Goal: Task Accomplishment & Management: Manage account settings

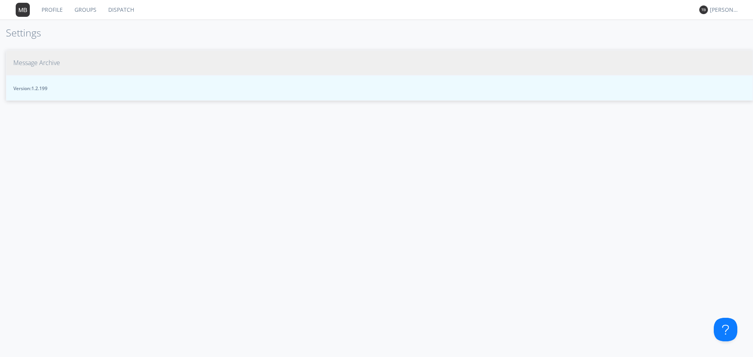
click at [50, 63] on span "Message Archive" at bounding box center [36, 62] width 47 height 9
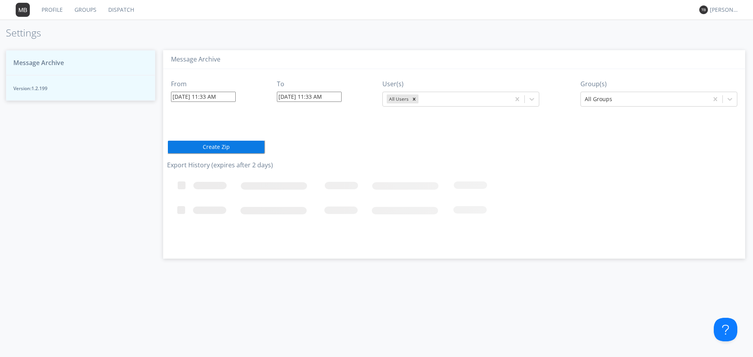
click at [234, 97] on input "[DATE] 11:33 AM" at bounding box center [203, 97] width 65 height 10
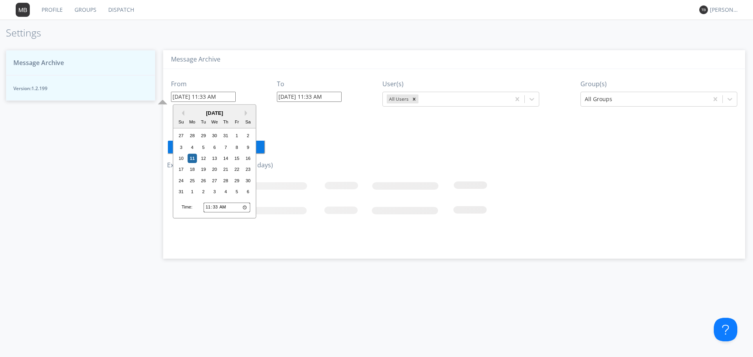
click at [185, 111] on div "[DATE]" at bounding box center [214, 112] width 82 height 7
click at [184, 113] on button "Previous Month" at bounding box center [181, 113] width 5 height 5
click at [203, 184] on div "29" at bounding box center [203, 182] width 9 height 9
type input "[DATE] 11:33 AM"
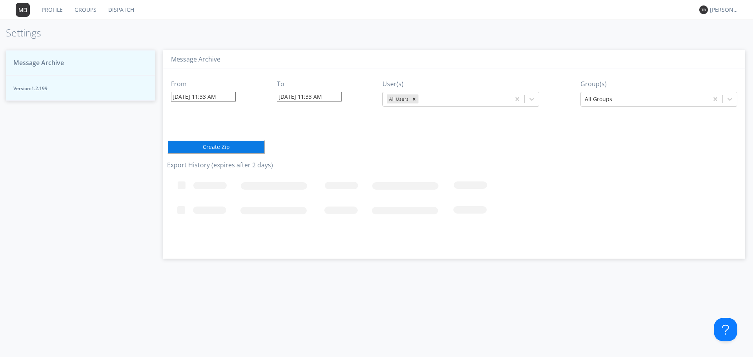
click at [207, 97] on input "[DATE] 11:33 AM" at bounding box center [203, 97] width 65 height 10
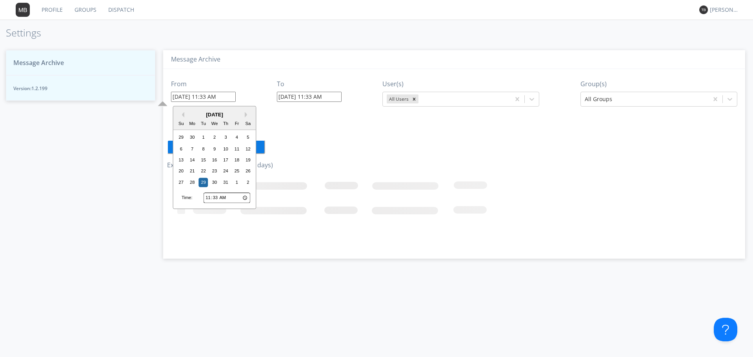
click at [207, 199] on input "11:33" at bounding box center [227, 198] width 47 height 10
type input "01:33"
type input "[DATE] 1:33 AM"
click at [215, 196] on input "01:33" at bounding box center [227, 198] width 47 height 10
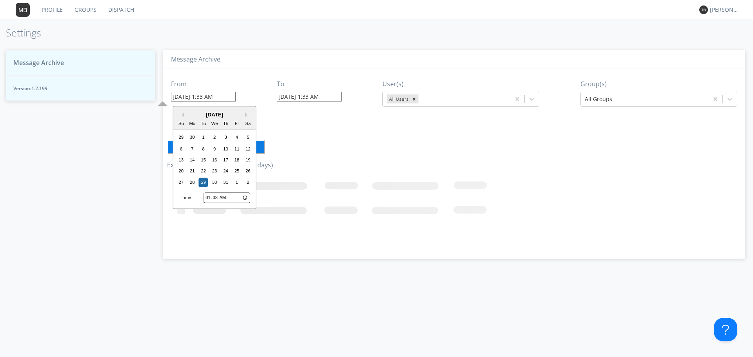
type input "01:00"
type input "[DATE] 1:00 AM"
type input "13:00"
type input "[DATE] 1:00 PM"
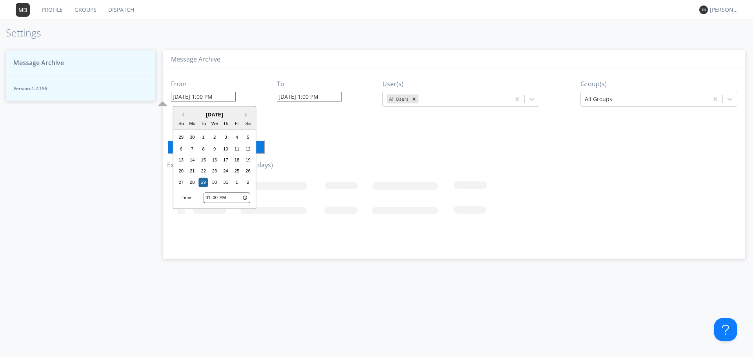
click at [284, 98] on input "[DATE] 1:00 PM" at bounding box center [309, 97] width 65 height 10
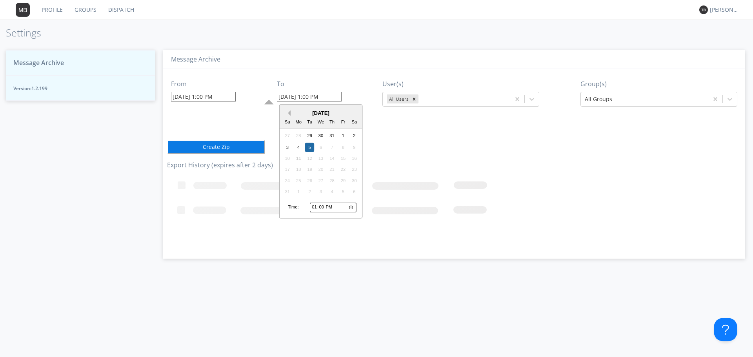
click at [289, 112] on button "Previous Month" at bounding box center [287, 113] width 5 height 5
click at [310, 182] on div "29" at bounding box center [309, 182] width 9 height 9
type input "[DATE] 1:00 PM"
click at [316, 97] on input "[DATE] 1:00 PM" at bounding box center [309, 97] width 65 height 10
click at [314, 196] on input "13:00" at bounding box center [333, 198] width 47 height 10
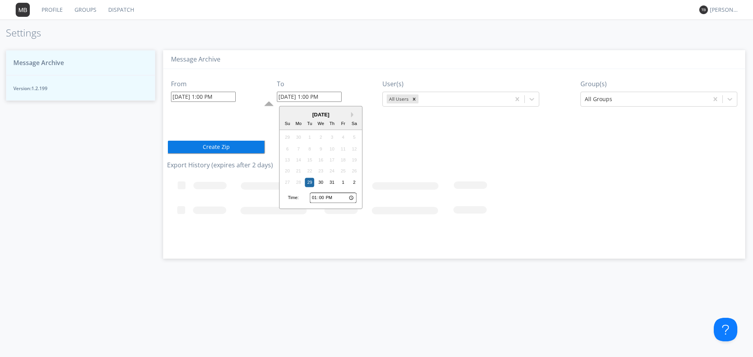
type input "16:00"
type input "[DATE] 4:00 PM"
click at [404, 140] on div "From [DATE] 1:00 PM To [DATE] 4:00 PM User(s) All Users Group(s) All Groups Cre…" at bounding box center [454, 161] width 574 height 184
click at [230, 146] on button "Create Zip" at bounding box center [216, 147] width 98 height 14
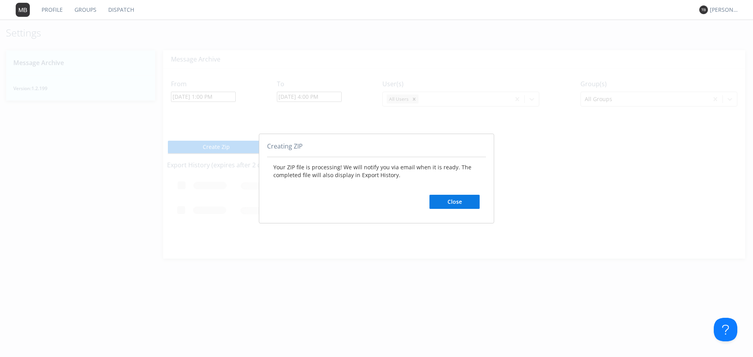
click at [446, 201] on button "Close" at bounding box center [455, 202] width 50 height 14
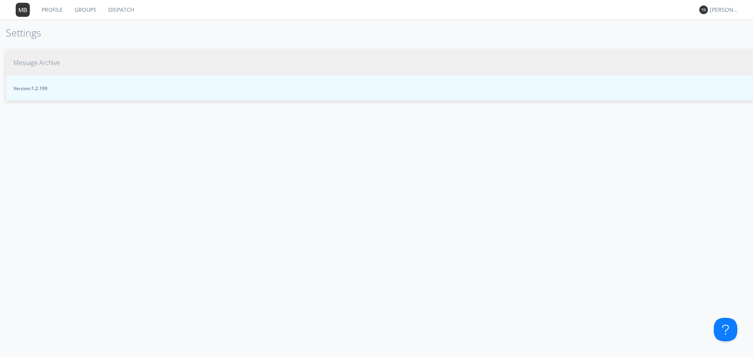
click at [53, 62] on span "Message Archive" at bounding box center [36, 62] width 47 height 9
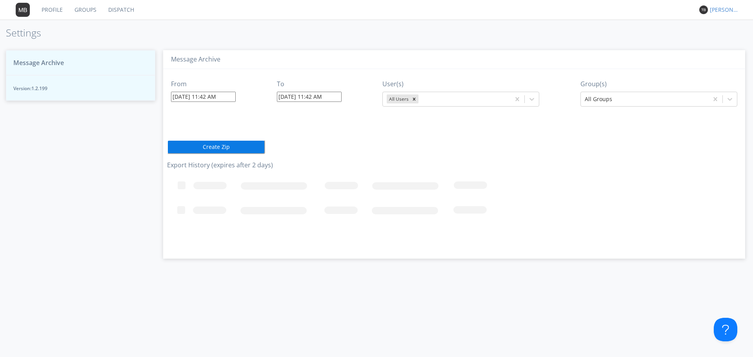
click at [735, 11] on div "[PERSON_NAME] *" at bounding box center [724, 10] width 29 height 8
click at [719, 42] on div "Log Out" at bounding box center [728, 42] width 40 height 14
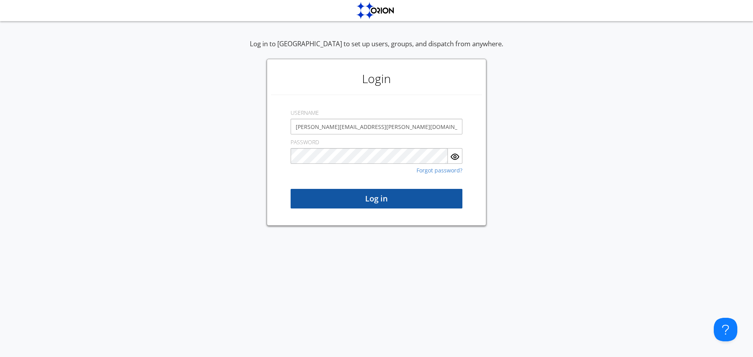
click at [411, 201] on button "Log in" at bounding box center [377, 199] width 172 height 20
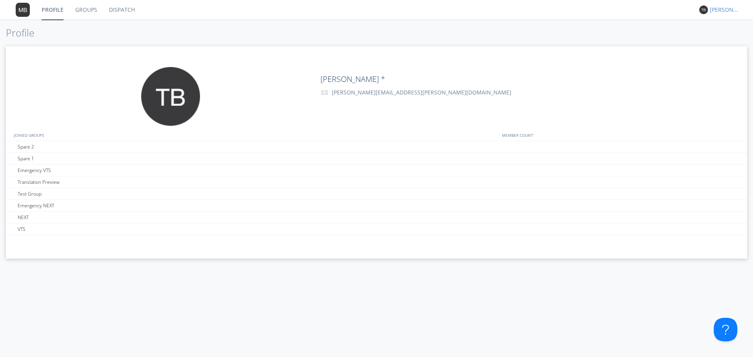
click at [721, 12] on div "[PERSON_NAME] *" at bounding box center [724, 10] width 29 height 8
click at [722, 27] on div "Settings" at bounding box center [728, 27] width 40 height 14
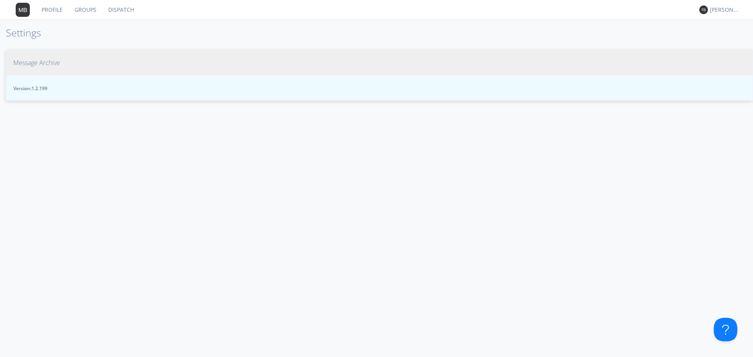
click at [48, 64] on span "Message Archive" at bounding box center [36, 62] width 47 height 9
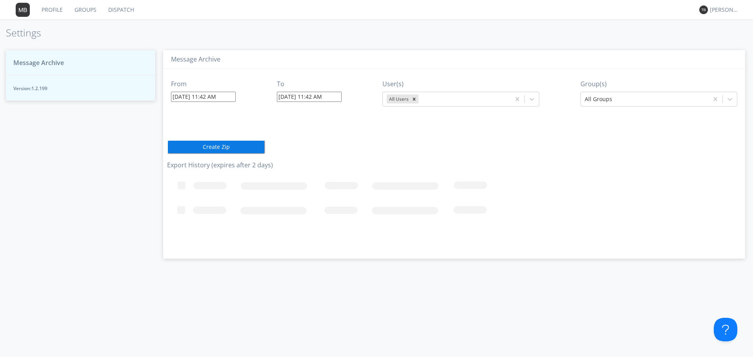
click at [391, 154] on div "From 08/11/2025 11:42 AM To 08/11/2025 11:42 AM User(s) All Users Group(s) All …" at bounding box center [454, 161] width 574 height 184
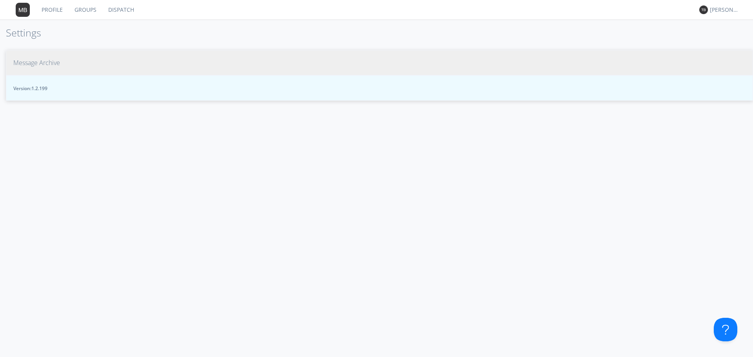
click at [53, 61] on span "Message Archive" at bounding box center [36, 62] width 47 height 9
click at [87, 66] on button "Message Archive" at bounding box center [379, 62] width 747 height 25
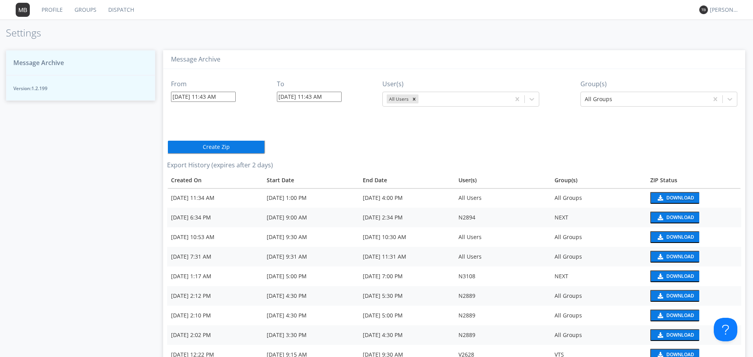
click at [666, 197] on div "Download" at bounding box center [680, 198] width 28 height 5
